Goal: Task Accomplishment & Management: Use online tool/utility

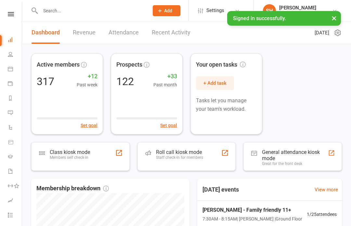
click at [9, 221] on link "Tasks" at bounding box center [15, 215] width 15 height 15
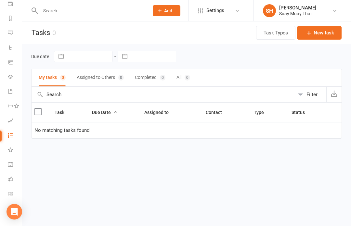
scroll to position [80, 0]
click at [10, 194] on icon at bounding box center [10, 193] width 5 height 5
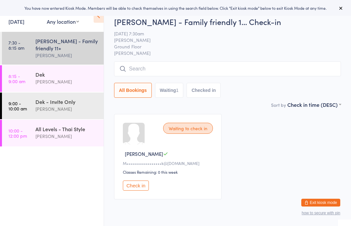
click at [100, 20] on icon at bounding box center [98, 16] width 10 height 14
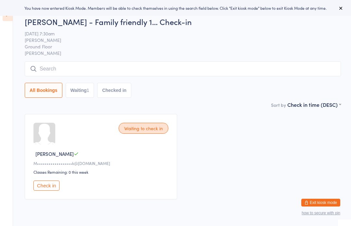
click at [342, 8] on icon at bounding box center [340, 8] width 5 height 5
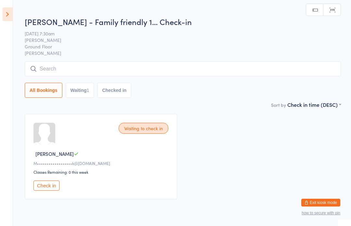
click at [1, 11] on aside "Events for [DATE] [DATE] [DATE] Sun Mon Tue Wed Thu Fri Sat 36 31 01 02 03 04 0…" at bounding box center [6, 113] width 13 height 226
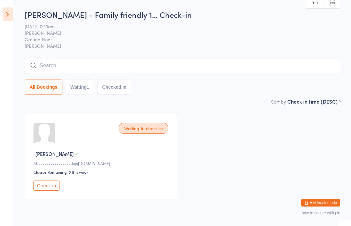
click at [11, 17] on icon at bounding box center [8, 14] width 10 height 14
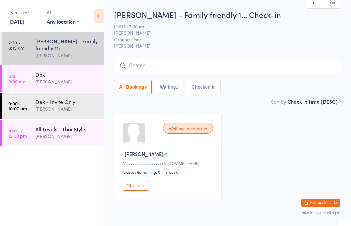
click at [19, 45] on time "7:30 - 8:15 am" at bounding box center [16, 45] width 16 height 10
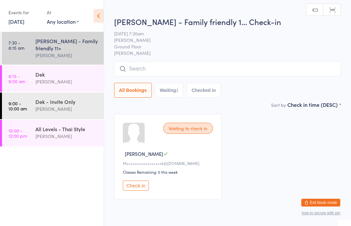
click at [26, 80] on link "8:15 - 9:00 am Dek [PERSON_NAME]" at bounding box center [53, 78] width 102 height 27
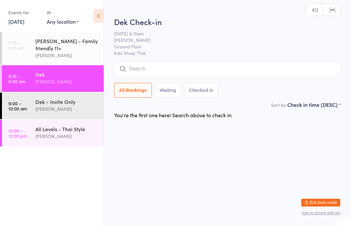
click at [30, 55] on link "7:30 - 8:15 am [PERSON_NAME] - Family friendly 11+ [PERSON_NAME]" at bounding box center [53, 48] width 102 height 33
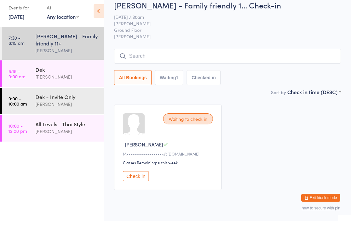
scroll to position [4, 0]
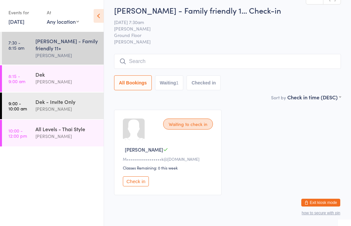
click at [140, 183] on button "Check in" at bounding box center [136, 181] width 26 height 10
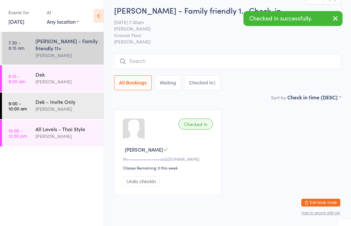
click at [57, 80] on div "[PERSON_NAME]" at bounding box center [66, 81] width 63 height 7
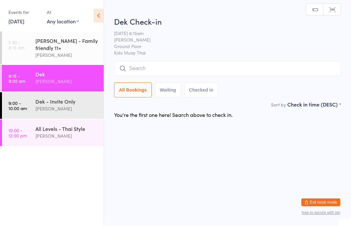
click at [158, 70] on input "search" at bounding box center [227, 68] width 227 height 15
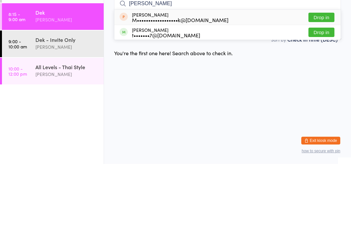
type input "[PERSON_NAME]"
click at [327, 75] on button "Drop in" at bounding box center [321, 79] width 26 height 9
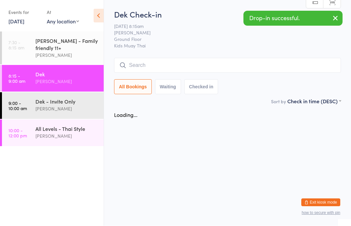
scroll to position [0, 0]
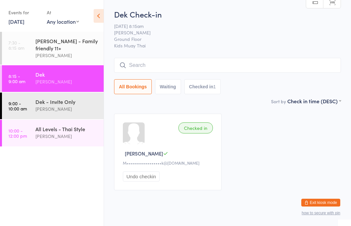
click at [22, 48] on time "7:30 - 8:15 am" at bounding box center [16, 45] width 16 height 10
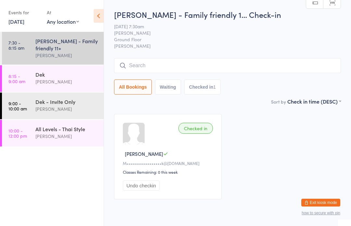
click at [172, 67] on input "search" at bounding box center [227, 65] width 227 height 15
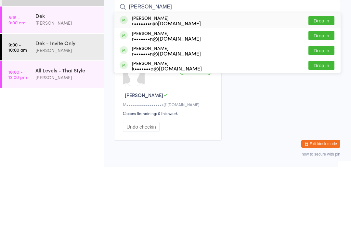
type input "[PERSON_NAME]"
click at [322, 75] on button "Drop in" at bounding box center [321, 79] width 26 height 9
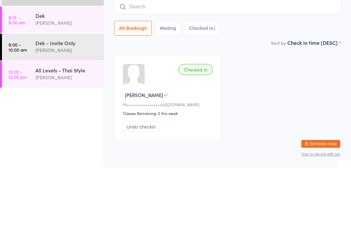
scroll to position [27, 0]
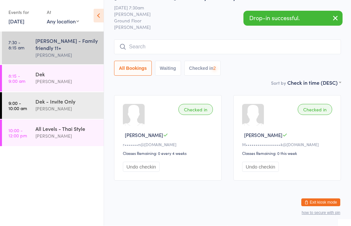
click at [264, 40] on input "search" at bounding box center [227, 47] width 227 height 15
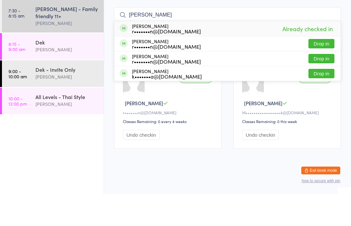
type input "[PERSON_NAME]"
click at [325, 71] on button "Drop in" at bounding box center [321, 75] width 26 height 9
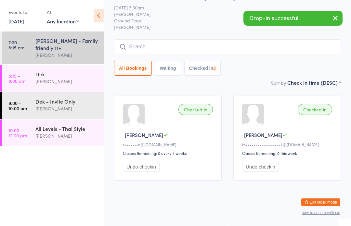
scroll to position [27, 0]
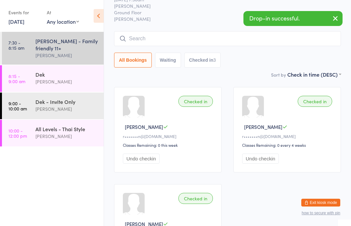
click at [71, 83] on div "[PERSON_NAME]" at bounding box center [66, 81] width 63 height 7
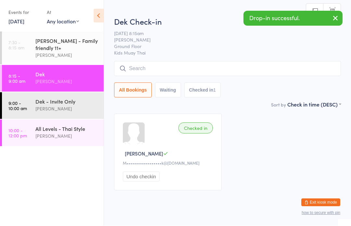
scroll to position [0, 0]
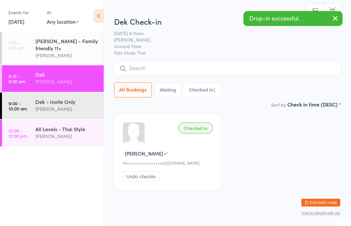
click at [204, 71] on input "search" at bounding box center [227, 68] width 227 height 15
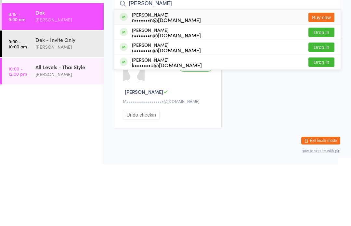
type input "[PERSON_NAME]"
click at [322, 105] on button "Drop in" at bounding box center [321, 109] width 26 height 9
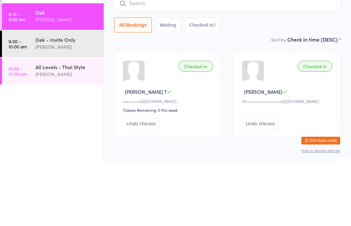
click at [69, 78] on div "[PERSON_NAME]" at bounding box center [66, 81] width 63 height 7
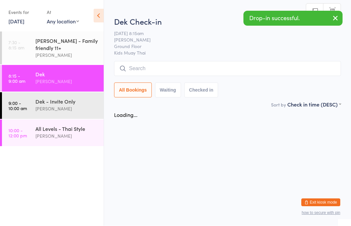
scroll to position [0, 0]
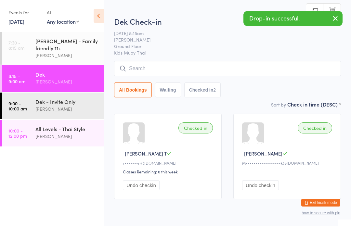
click at [78, 51] on div "[PERSON_NAME] - Family friendly 11+" at bounding box center [66, 44] width 63 height 14
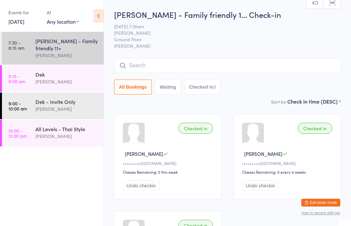
click at [52, 45] on div "[PERSON_NAME] - Family friendly 11+" at bounding box center [66, 44] width 63 height 14
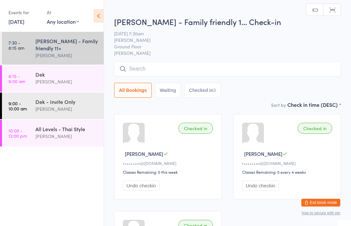
click at [176, 66] on input "search" at bounding box center [227, 68] width 227 height 15
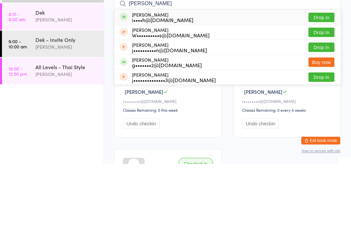
type input "[PERSON_NAME]"
click at [326, 105] on button "Drop in" at bounding box center [321, 109] width 26 height 9
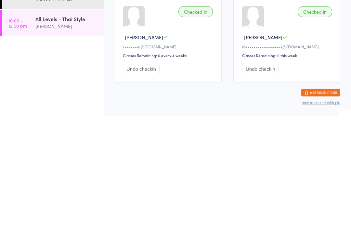
scroll to position [126, 0]
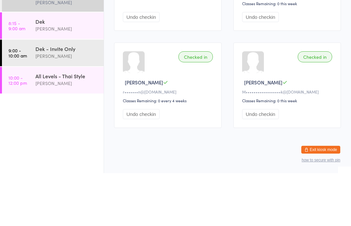
click at [69, 125] on div "All Levels - Thai Style" at bounding box center [66, 128] width 63 height 7
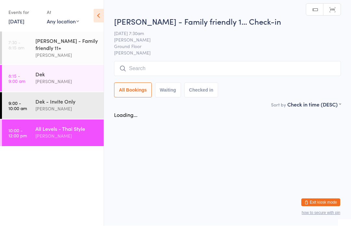
scroll to position [0, 0]
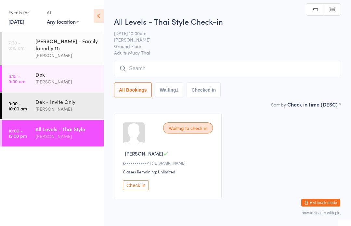
click at [68, 47] on div "[PERSON_NAME] - Family friendly 11+" at bounding box center [66, 44] width 63 height 14
